Goal: Entertainment & Leisure: Consume media (video, audio)

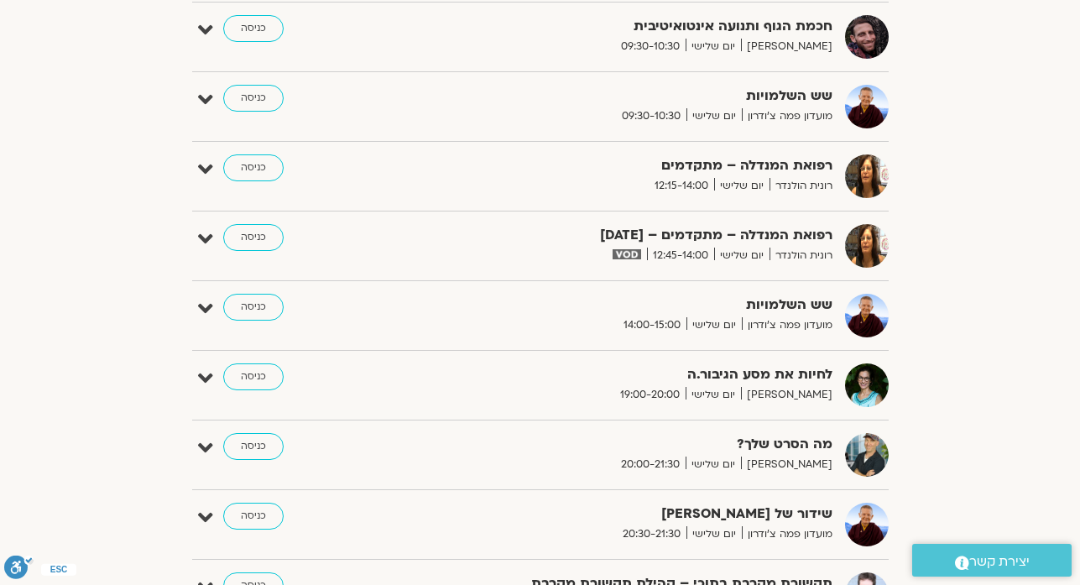
scroll to position [953, 0]
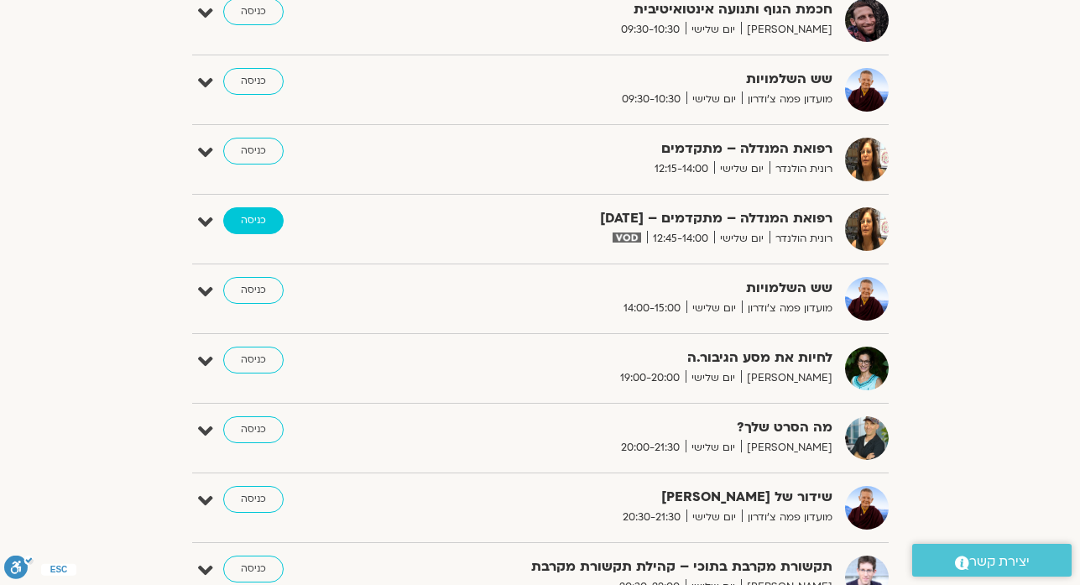
click at [241, 220] on link "כניסה" at bounding box center [253, 220] width 60 height 27
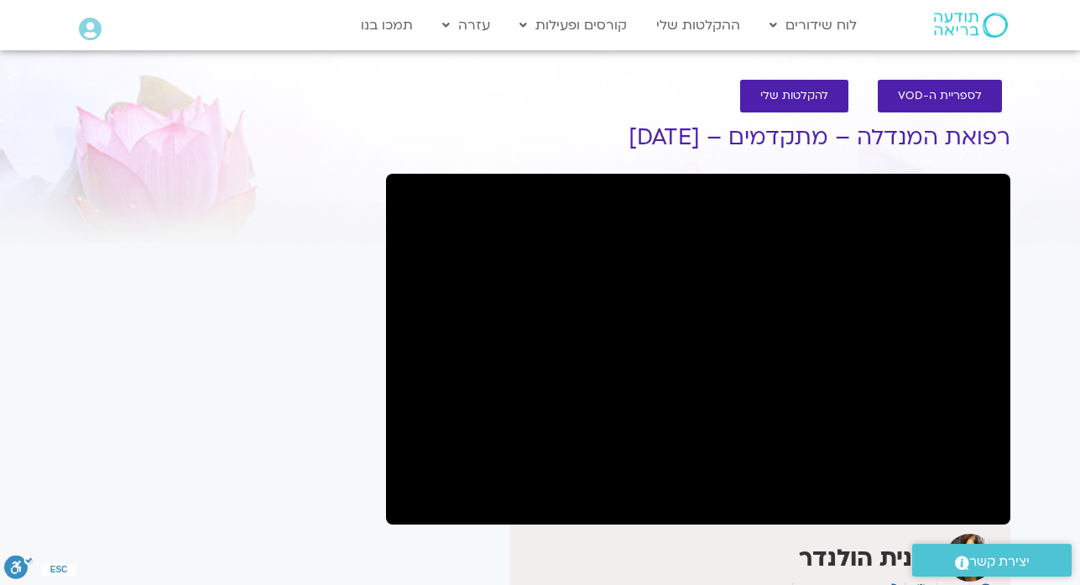
click at [409, 526] on div "[PERSON_NAME] 052-6526588" at bounding box center [698, 568] width 624 height 87
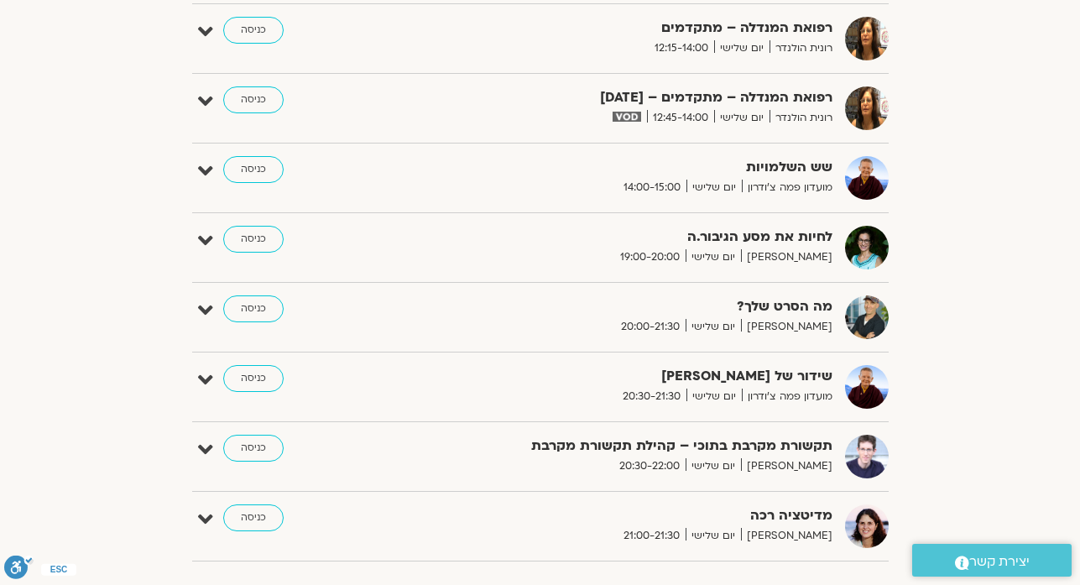
scroll to position [1072, 0]
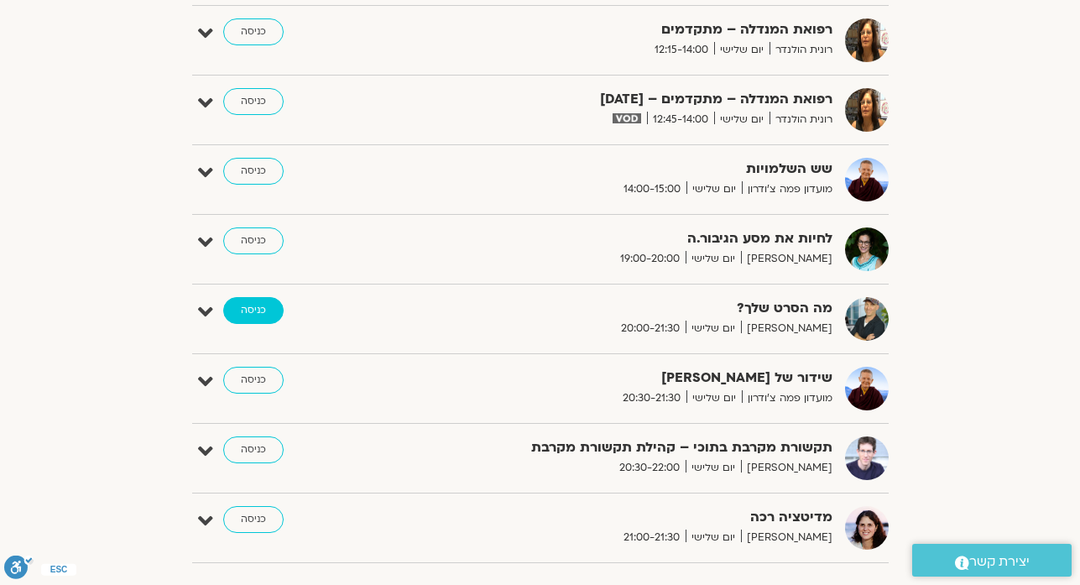
click at [248, 316] on link "כניסה" at bounding box center [253, 310] width 60 height 27
